Goal: Task Accomplishment & Management: Complete application form

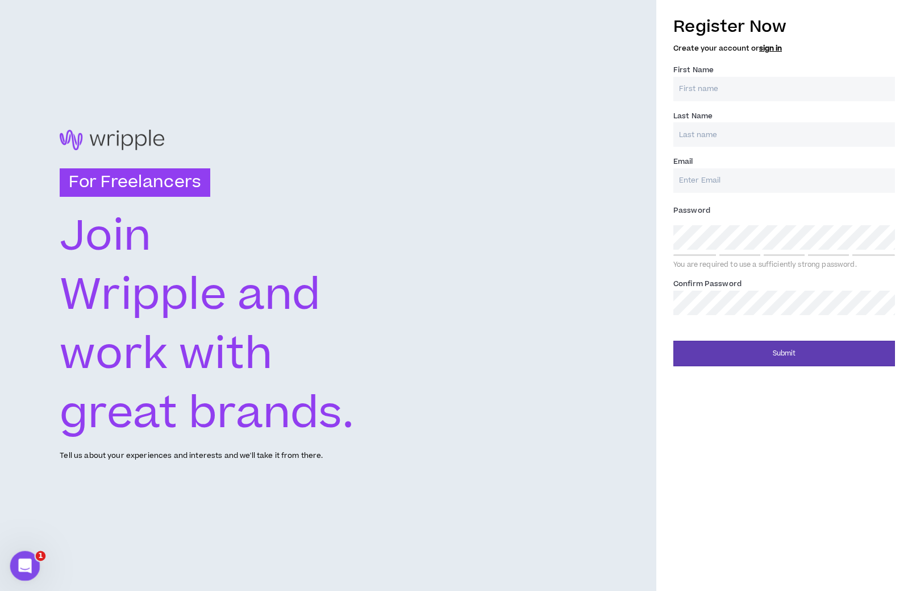
click at [15, 567] on div "Open Intercom Messenger" at bounding box center [24, 564] width 38 height 38
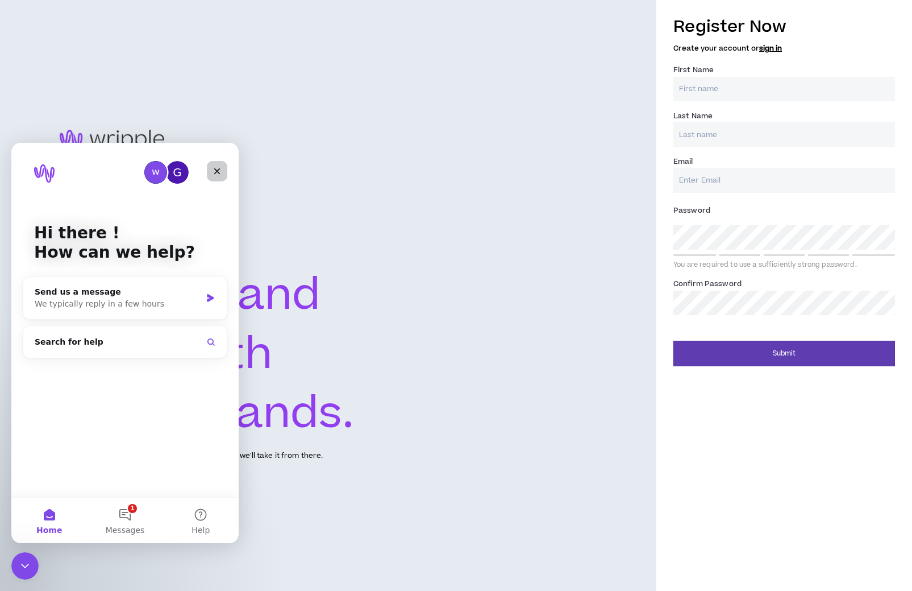
click at [222, 167] on div "Close" at bounding box center [217, 171] width 20 height 20
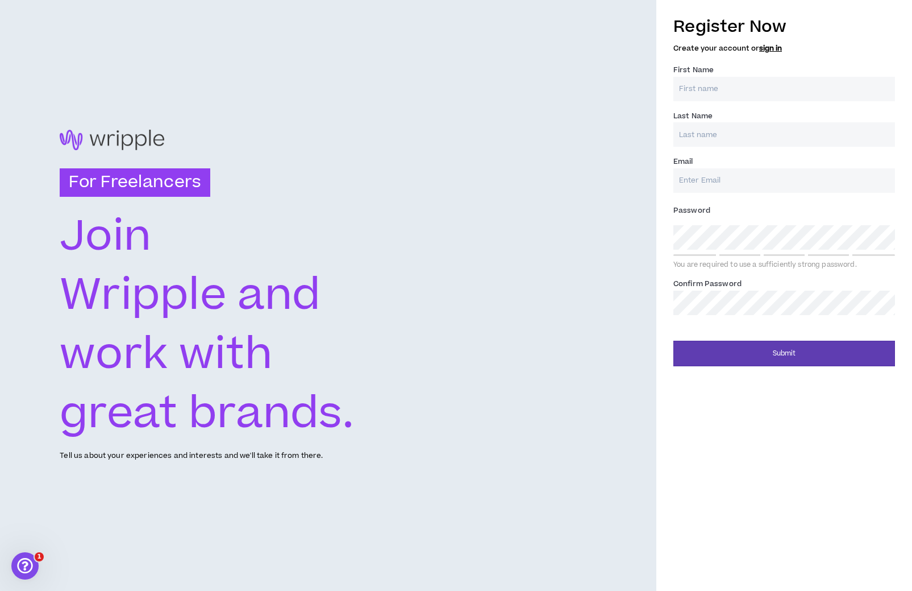
click at [768, 101] on div "Register Now Create your account or sign in First Name * Last Name * Email * Pa…" at bounding box center [785, 164] width 222 height 311
type input "Stephanie"
type input "Conboy"
click at [595, 252] on div "For Freelancers Join Wripple and work with great brands. Tell us about your exp…" at bounding box center [328, 295] width 656 height 591
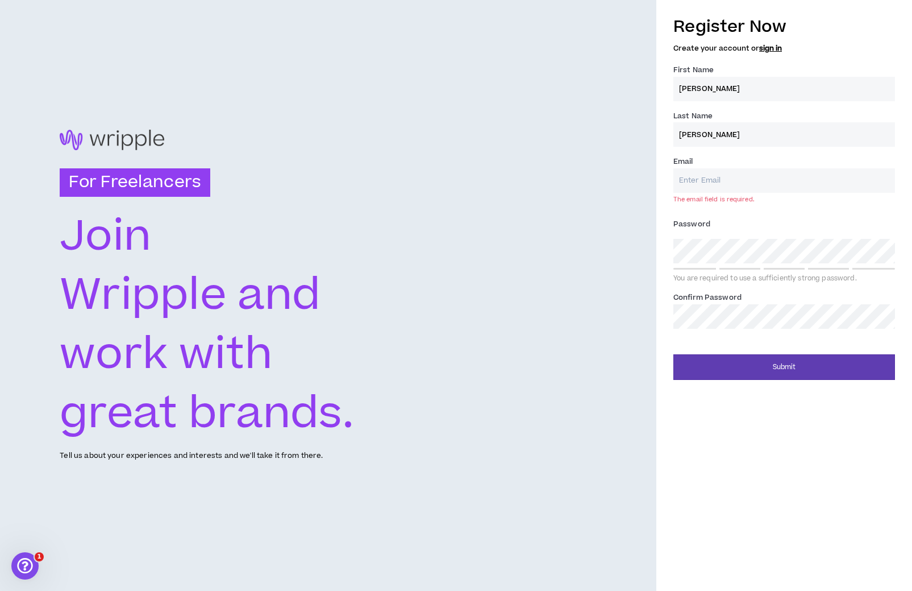
click at [769, 172] on input "Email *" at bounding box center [785, 180] width 222 height 24
click at [469, 183] on div "For Freelancers Join Wripple and work with great brands. Tell us about your exp…" at bounding box center [328, 295] width 656 height 591
